Goal: Information Seeking & Learning: Learn about a topic

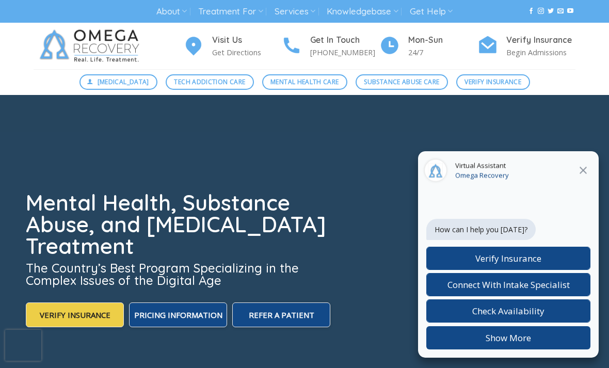
click at [585, 169] on icon at bounding box center [583, 170] width 7 height 7
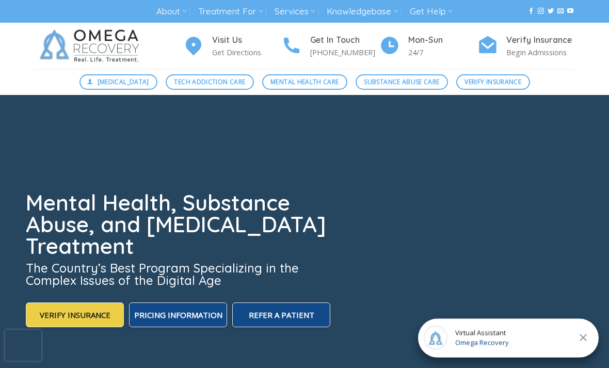
click at [303, 80] on span "Mental Health Care" at bounding box center [305, 82] width 68 height 10
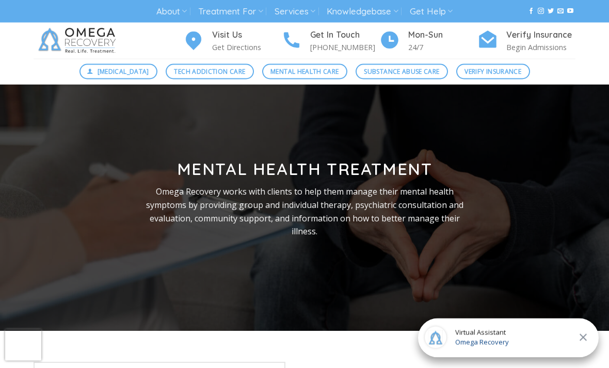
scroll to position [5, 0]
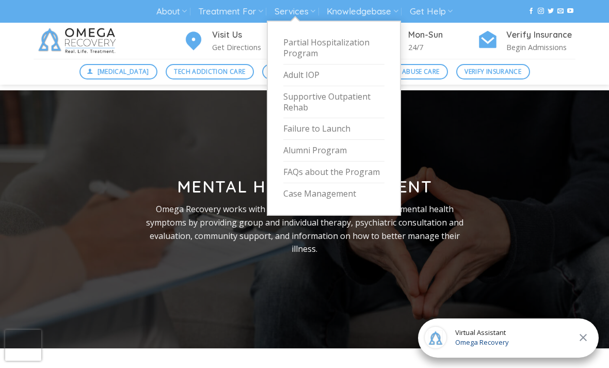
click at [306, 16] on link "Services" at bounding box center [295, 11] width 41 height 19
click at [319, 42] on link "Partial Hospitalization Program" at bounding box center [333, 48] width 101 height 33
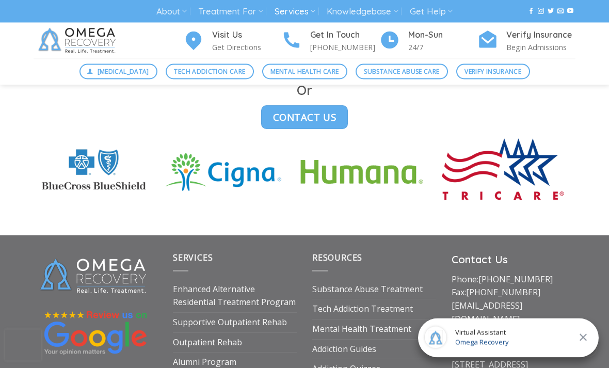
scroll to position [2900, 0]
click at [386, 319] on link "Mental Health Treatment" at bounding box center [361, 329] width 99 height 20
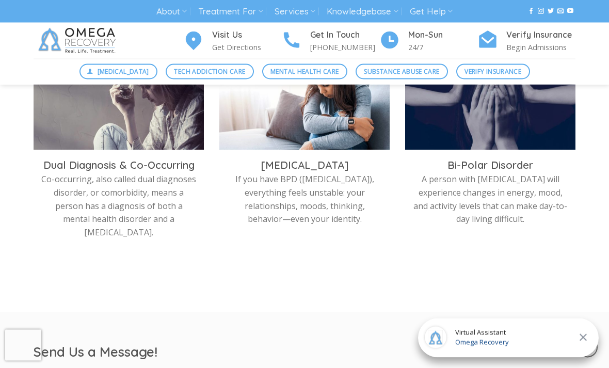
scroll to position [568, 0]
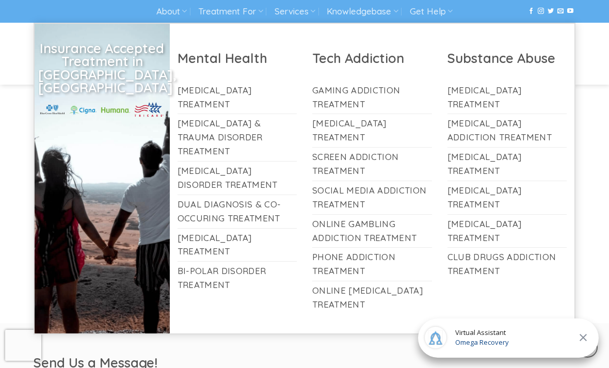
click at [253, 13] on link "Treatment For" at bounding box center [230, 11] width 65 height 19
click at [602, 233] on div "Mental Health Treatments PTSD The majority of people who experience a traumatic…" at bounding box center [304, 54] width 609 height 476
